Goal: Navigation & Orientation: Find specific page/section

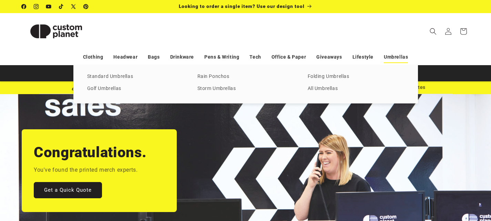
click at [394, 55] on link "Umbrellas" at bounding box center [396, 57] width 24 height 12
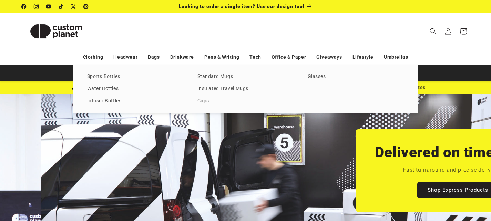
scroll to position [0, 491]
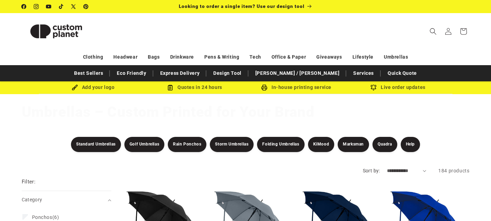
click at [57, 30] on img at bounding box center [56, 31] width 69 height 31
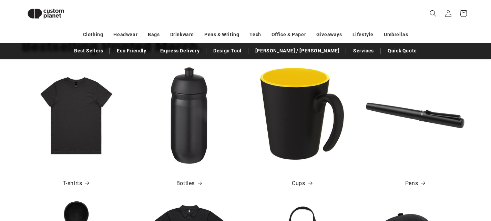
scroll to position [94, 0]
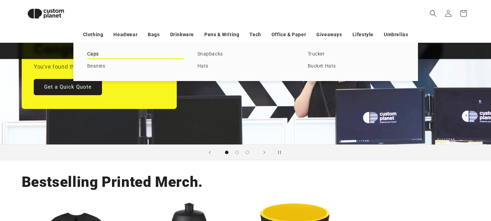
click at [104, 52] on link "Caps" at bounding box center [135, 54] width 97 height 9
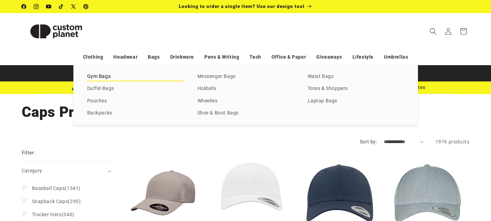
click at [109, 77] on link "Gym Bags" at bounding box center [135, 76] width 97 height 9
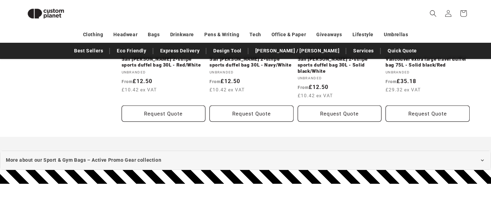
scroll to position [508, 0]
